Goal: Information Seeking & Learning: Understand process/instructions

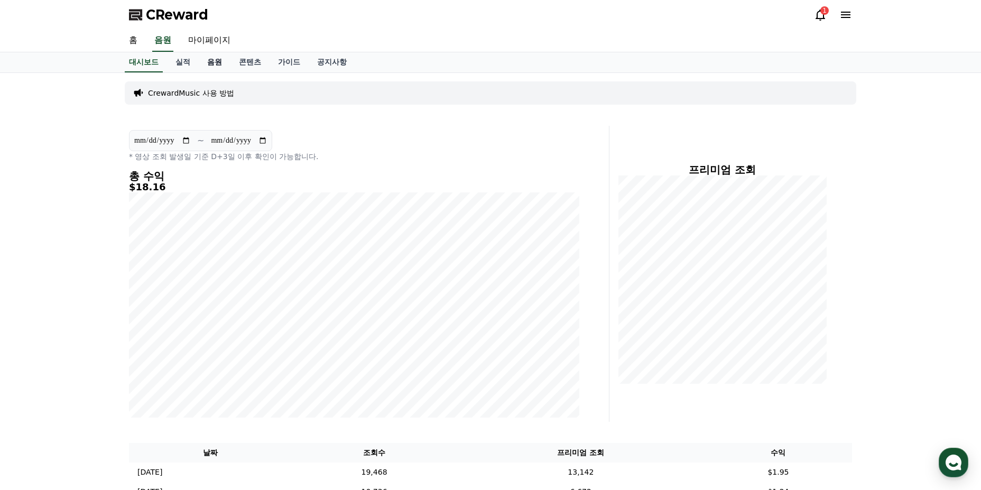
click at [212, 66] on link "음원" at bounding box center [215, 62] width 32 height 20
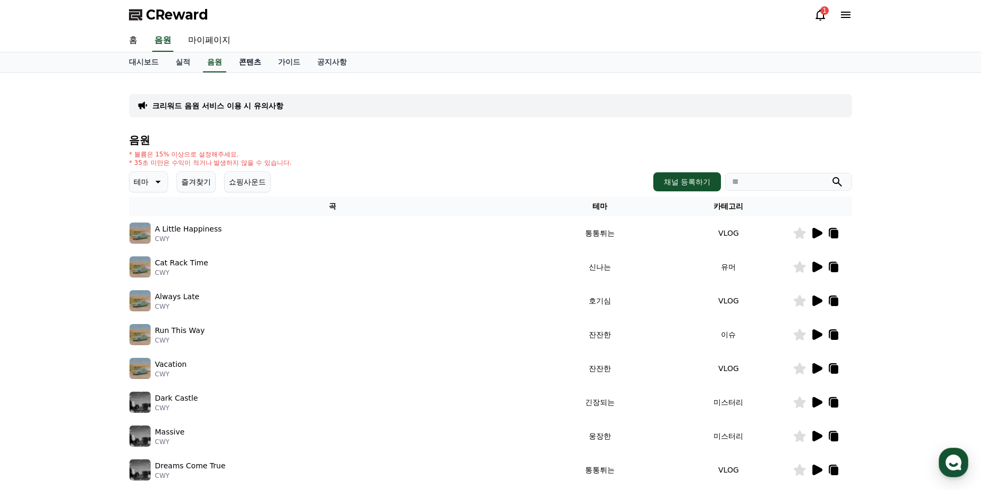
click at [246, 61] on link "콘텐츠" at bounding box center [250, 62] width 39 height 20
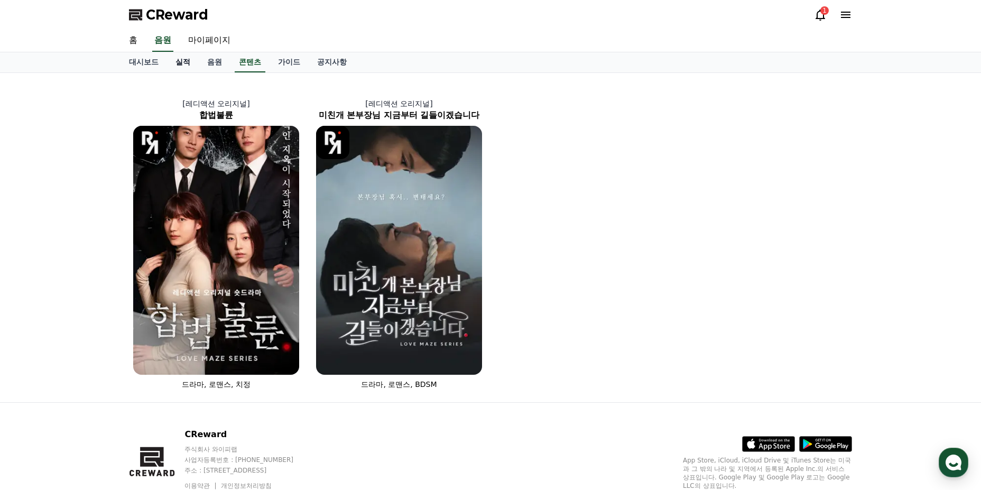
click at [187, 64] on link "실적" at bounding box center [183, 62] width 32 height 20
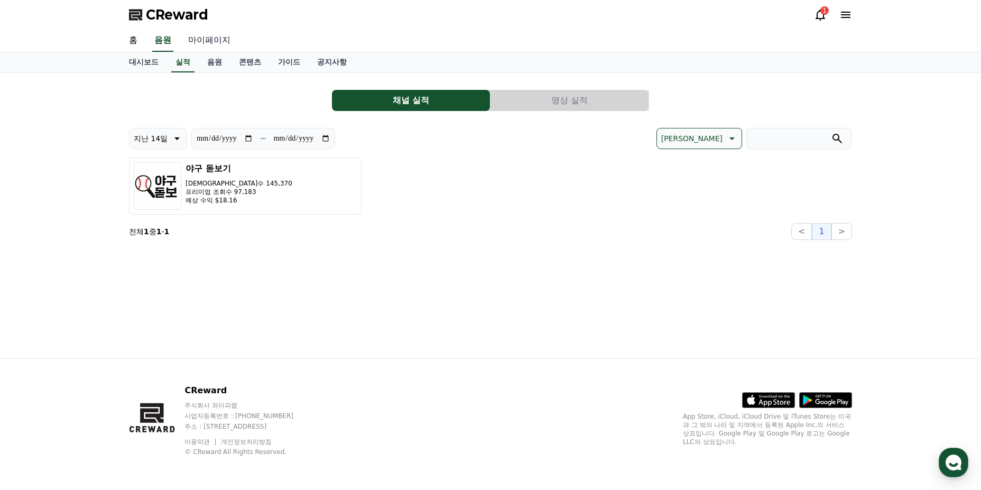
click at [209, 41] on link "마이페이지" at bounding box center [209, 41] width 59 height 22
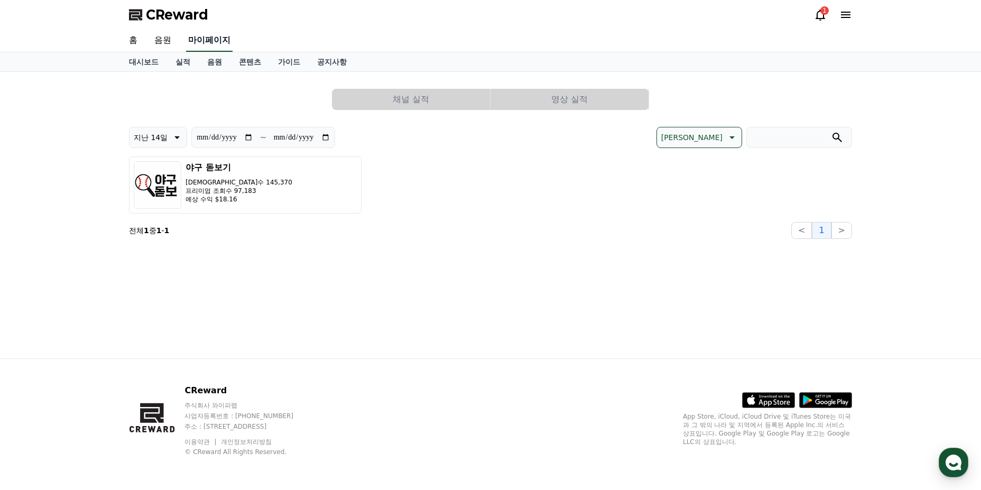
select select "**********"
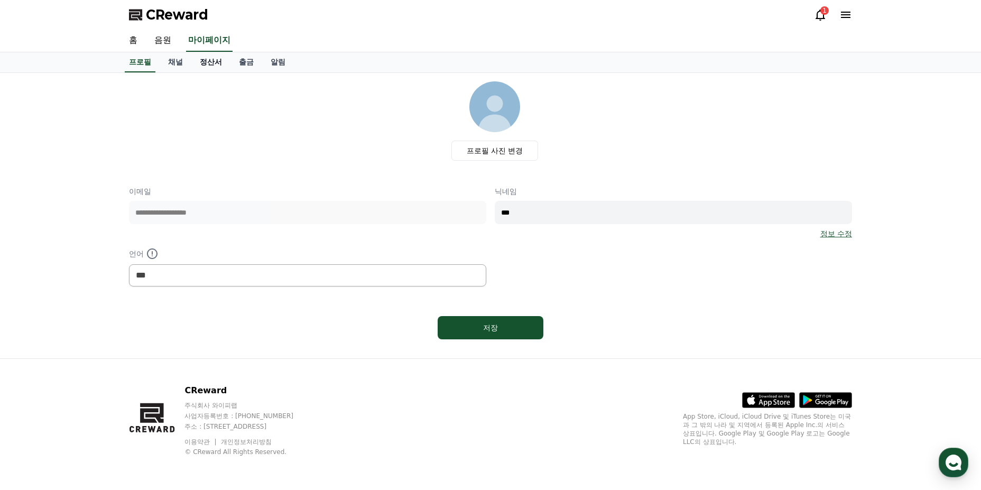
click at [215, 64] on link "정산서" at bounding box center [210, 62] width 39 height 20
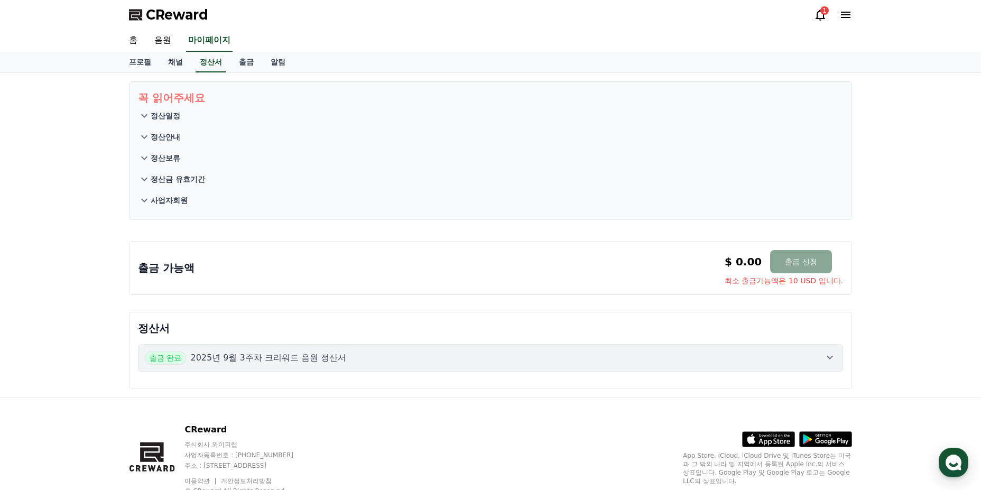
click at [180, 117] on button "정산일정" at bounding box center [490, 115] width 705 height 21
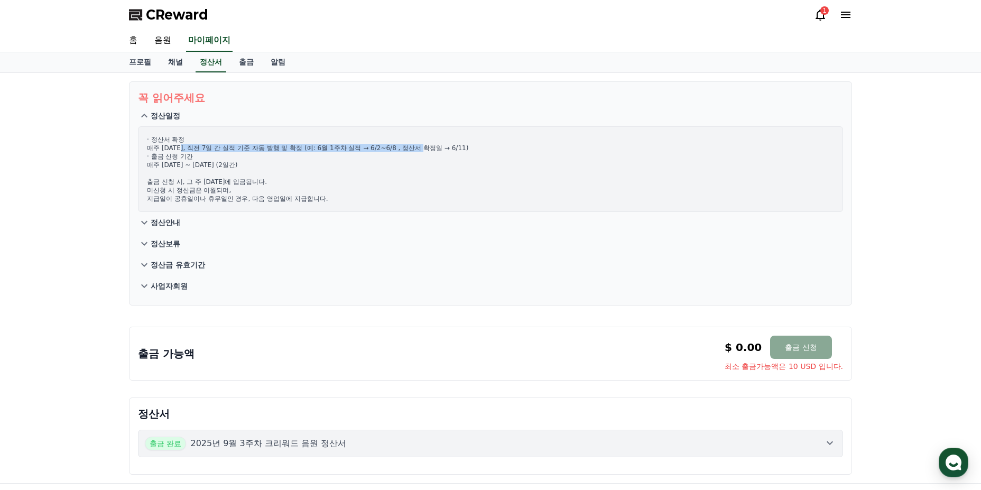
drag, startPoint x: 185, startPoint y: 148, endPoint x: 437, endPoint y: 148, distance: 251.7
click at [437, 148] on p "· 정산서 확정 매주 수요일, 직전 7일 간 실적 기준 자동 발행 및 확정 (예: 6월 1주차 실적 → 6/2~6/8 , 정산서 확정일 → 6…" at bounding box center [490, 169] width 687 height 68
click at [431, 162] on p "· 정산서 확정 매주 수요일, 직전 7일 간 실적 기준 자동 발행 및 확정 (예: 6월 1주차 실적 → 6/2~6/8 , 정산서 확정일 → 6…" at bounding box center [490, 169] width 687 height 68
